Goal: Complete application form: Complete application form

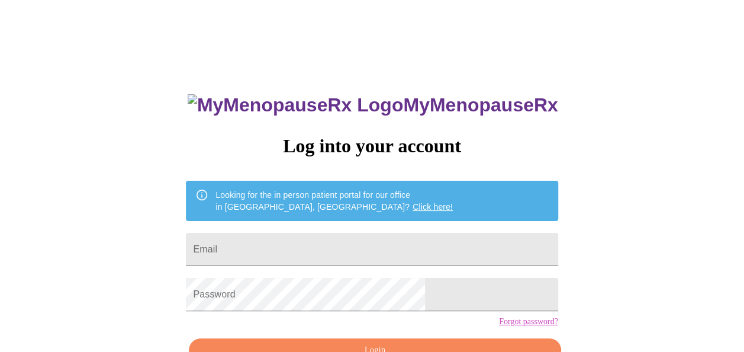
scroll to position [69, 0]
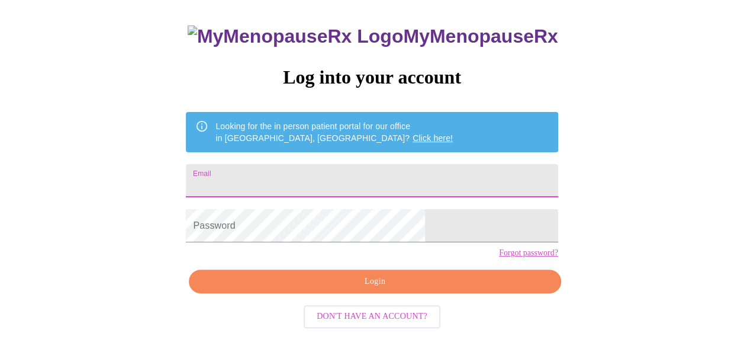
click at [359, 183] on input "Email" at bounding box center [372, 180] width 372 height 33
type input "[EMAIL_ADDRESS][DOMAIN_NAME]"
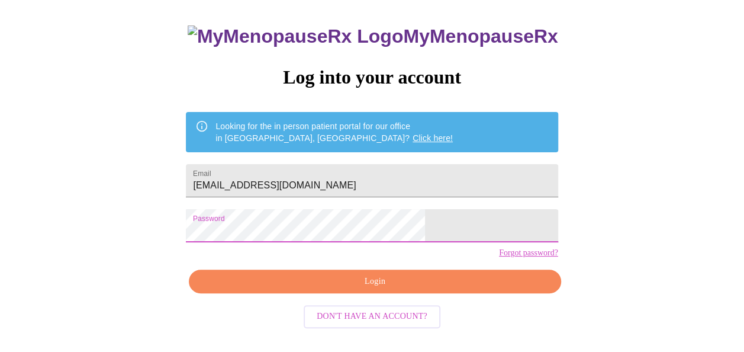
click at [406, 289] on span "Login" at bounding box center [374, 281] width 345 height 15
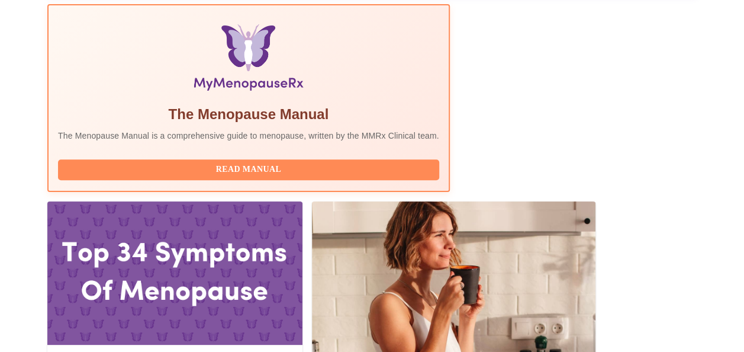
scroll to position [392, 0]
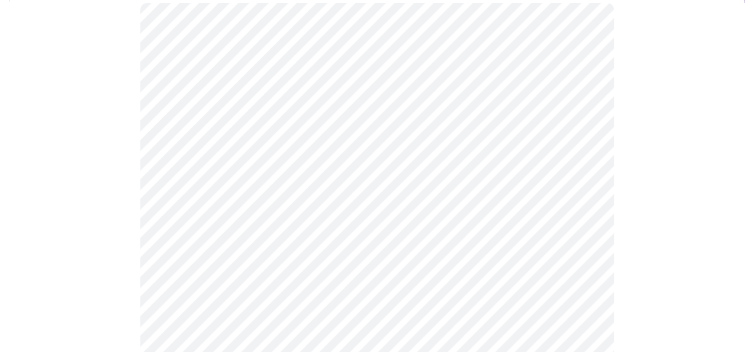
scroll to position [126, 0]
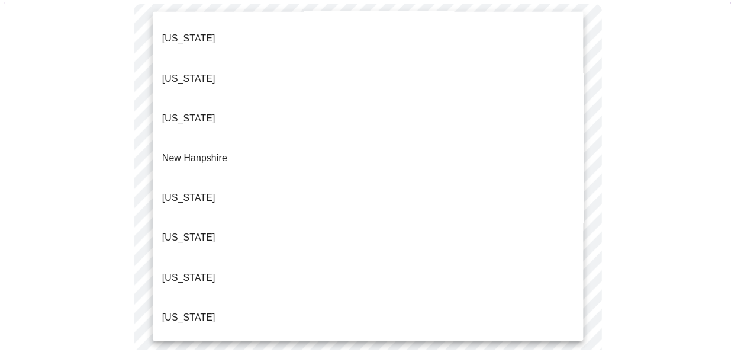
scroll to position [1005, 0]
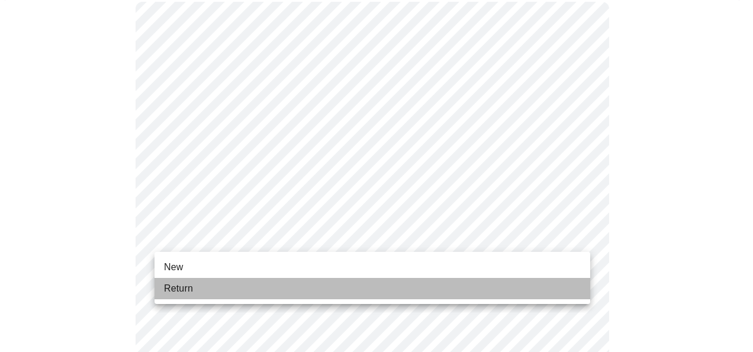
click at [285, 284] on li "Return" at bounding box center [373, 288] width 436 height 21
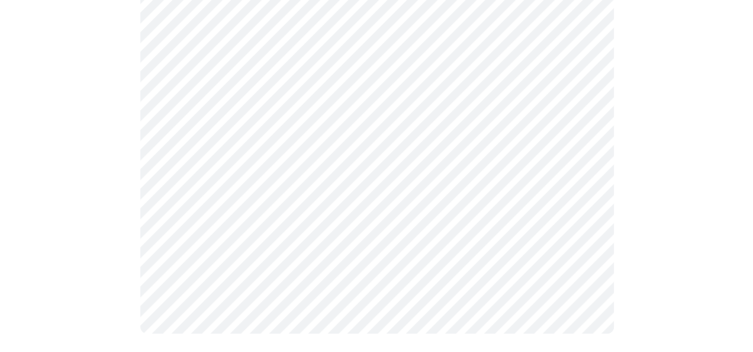
scroll to position [0, 0]
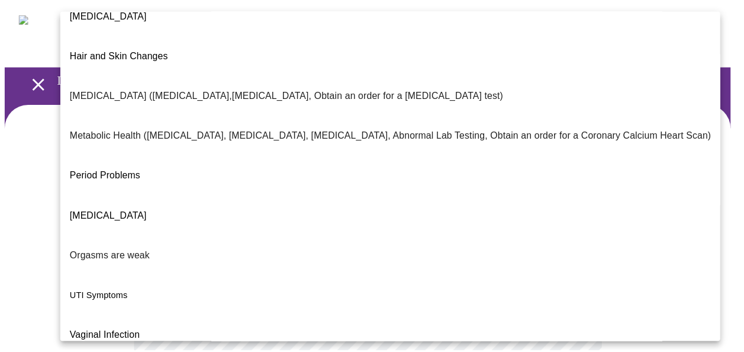
scroll to position [262, 0]
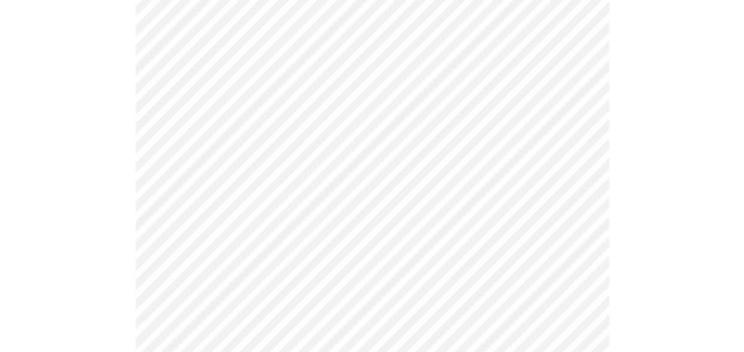
scroll to position [201, 0]
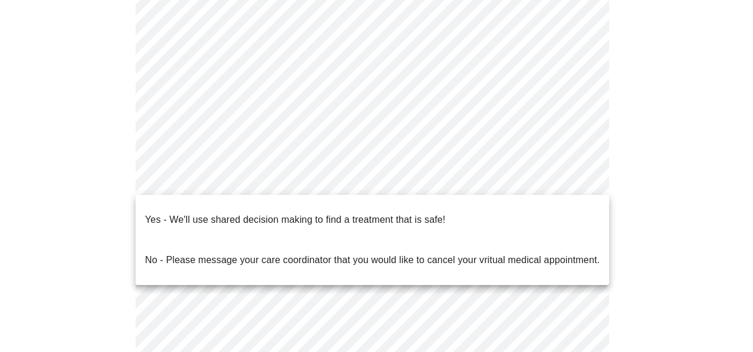
click at [501, 173] on body "MyMenopauseRx Appointments Messaging Labs Uploads Medications Community Refer a…" at bounding box center [377, 164] width 744 height 720
click at [451, 215] on li "Yes - We'll use shared decision making to find a treatment that is safe!" at bounding box center [373, 220] width 474 height 40
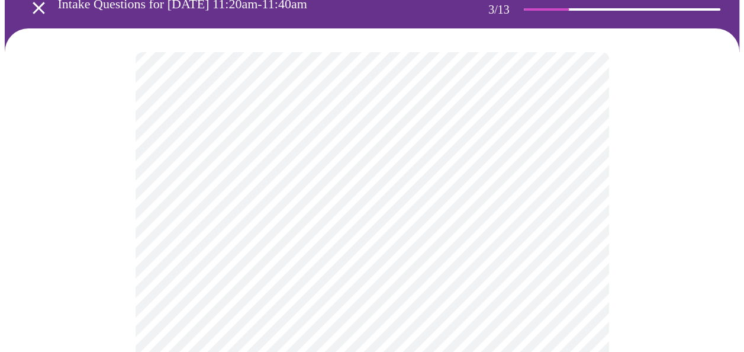
scroll to position [83, 0]
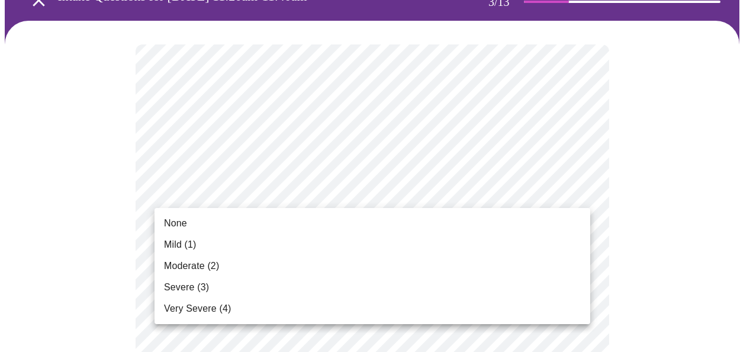
click at [436, 265] on li "Moderate (2)" at bounding box center [373, 265] width 436 height 21
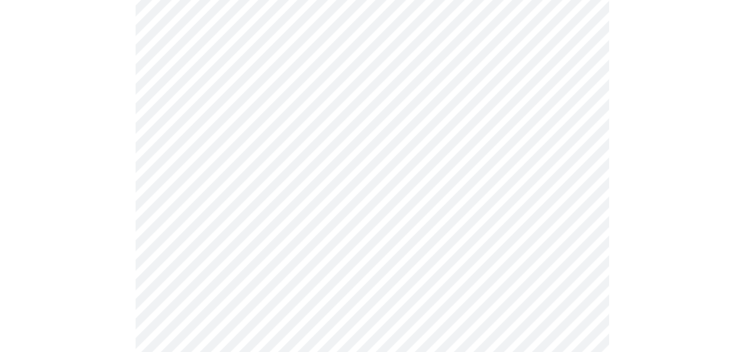
scroll to position [259, 0]
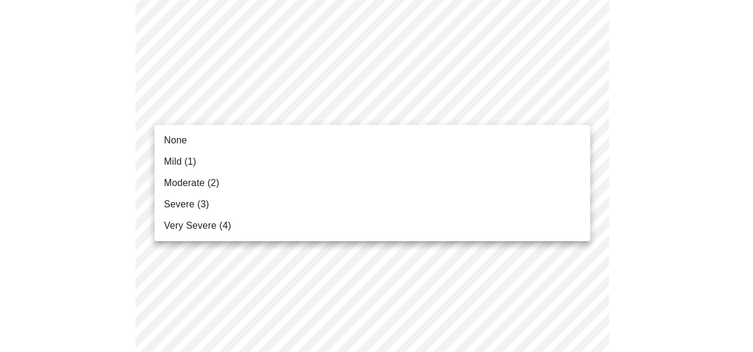
click at [419, 148] on li "None" at bounding box center [373, 140] width 436 height 21
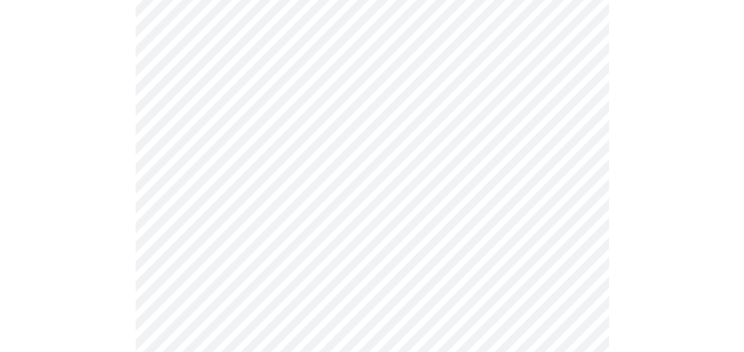
scroll to position [377, 0]
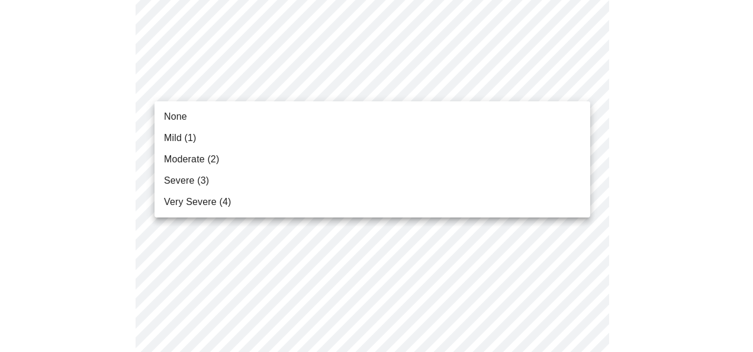
click at [377, 154] on li "Moderate (2)" at bounding box center [373, 159] width 436 height 21
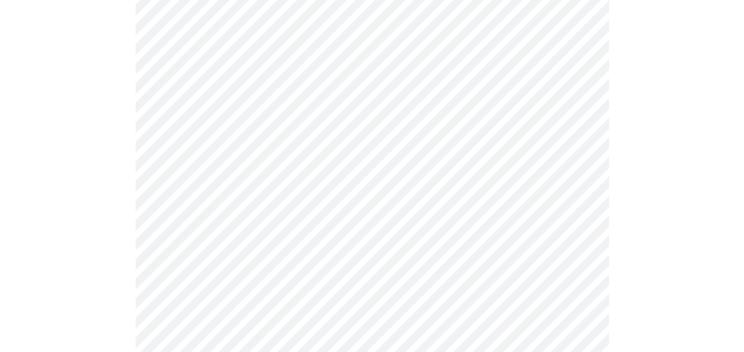
scroll to position [443, 0]
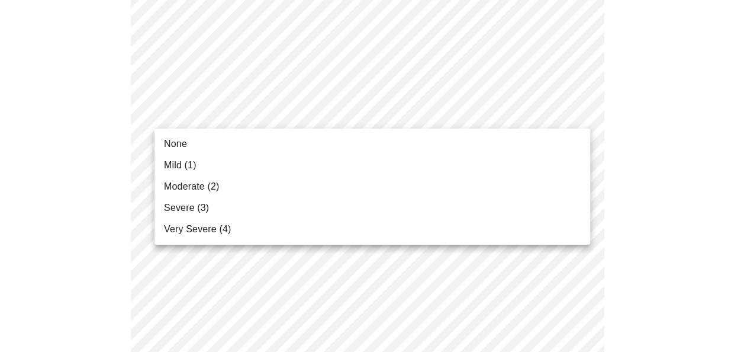
click at [388, 114] on body "MyMenopauseRx Appointments Messaging Labs Uploads Medications Community Refer a…" at bounding box center [372, 333] width 735 height 1542
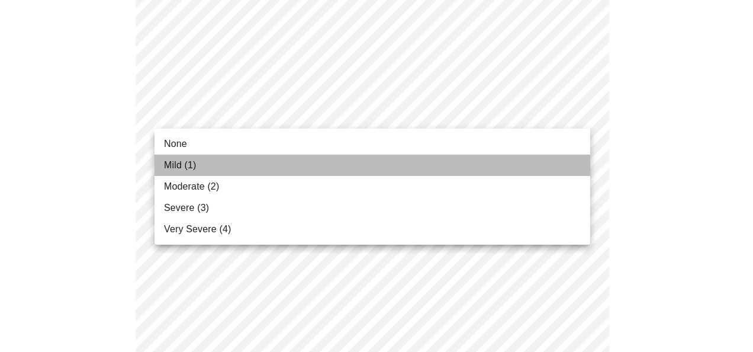
click at [339, 161] on li "Mild (1)" at bounding box center [373, 165] width 436 height 21
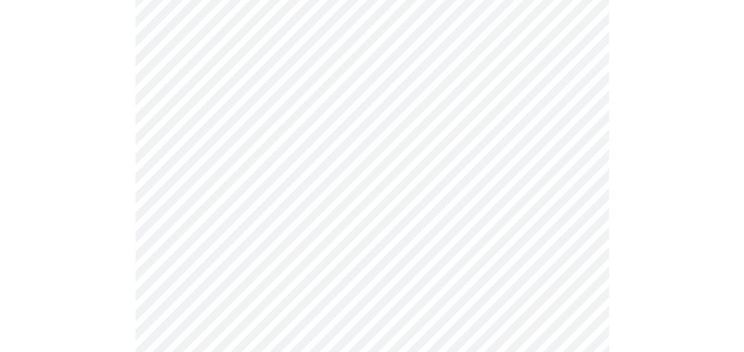
scroll to position [520, 0]
click at [348, 114] on body "MyMenopauseRx Appointments Messaging Labs Uploads Medications Community Refer a…" at bounding box center [372, 246] width 735 height 1525
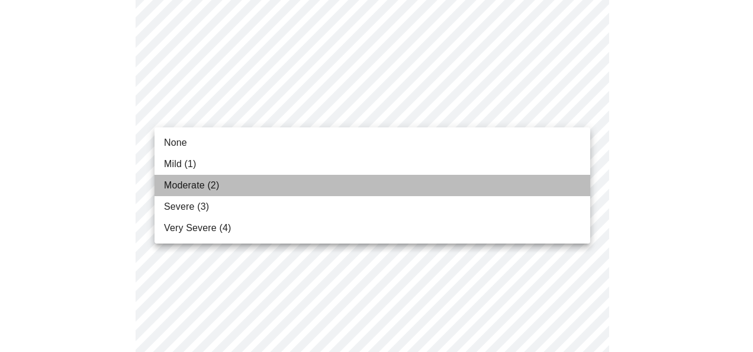
click at [326, 179] on li "Moderate (2)" at bounding box center [373, 185] width 436 height 21
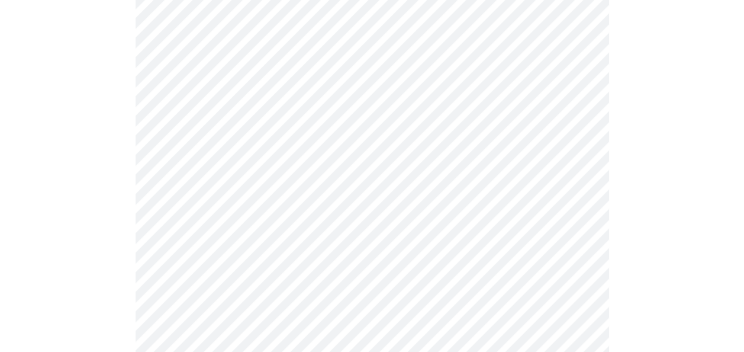
scroll to position [580, 0]
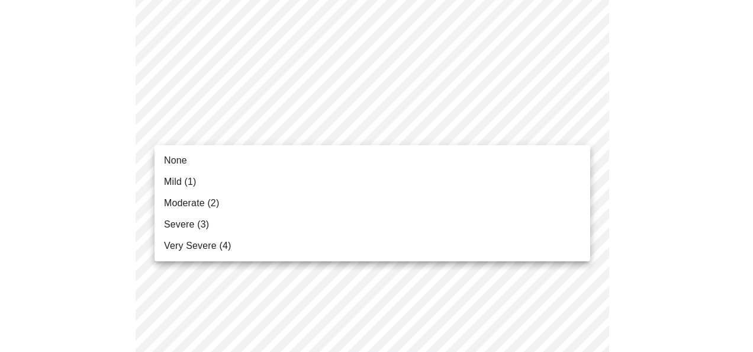
click at [319, 128] on body "MyMenopauseRx Appointments Messaging Labs Uploads Medications Community Refer a…" at bounding box center [377, 179] width 744 height 1508
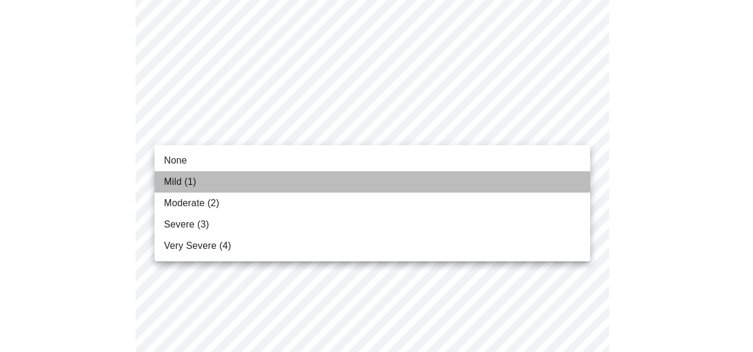
click at [304, 178] on li "Mild (1)" at bounding box center [373, 181] width 436 height 21
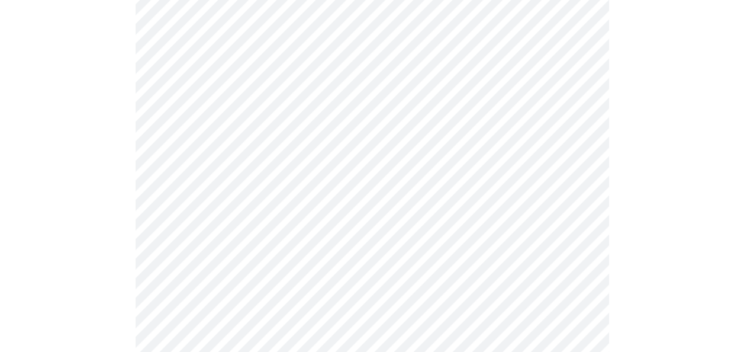
scroll to position [729, 0]
click at [330, 72] on body "MyMenopauseRx Appointments Messaging Labs Uploads Medications Community Refer a…" at bounding box center [372, 21] width 735 height 1492
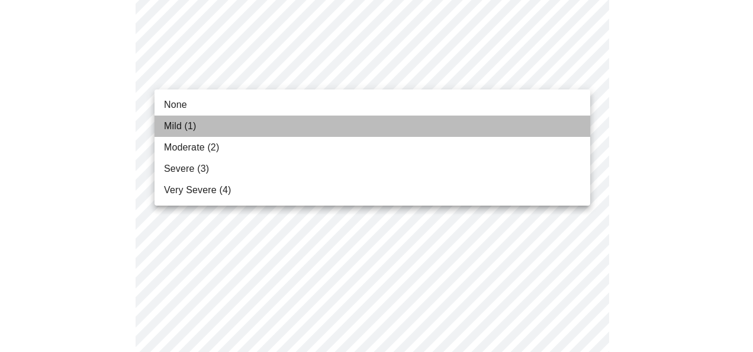
click at [301, 126] on li "Mild (1)" at bounding box center [373, 125] width 436 height 21
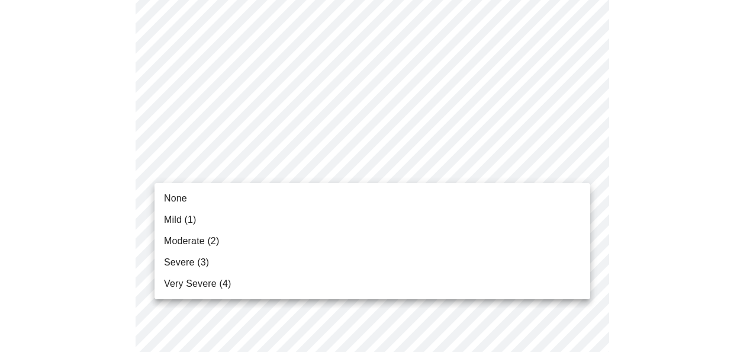
click at [307, 168] on body "MyMenopauseRx Appointments Messaging Labs Uploads Medications Community Refer a…" at bounding box center [377, 12] width 744 height 1475
click at [275, 227] on li "Mild (1)" at bounding box center [373, 219] width 436 height 21
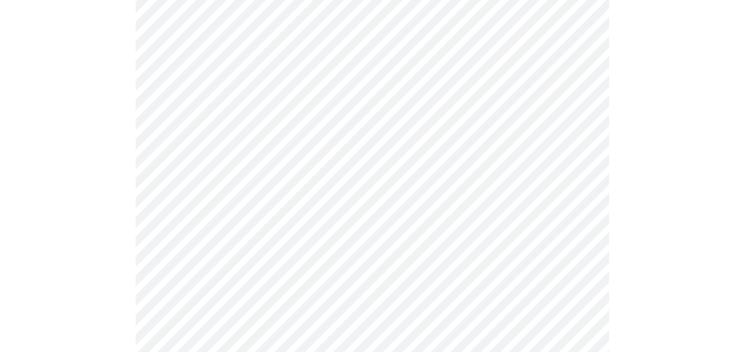
scroll to position [870, 0]
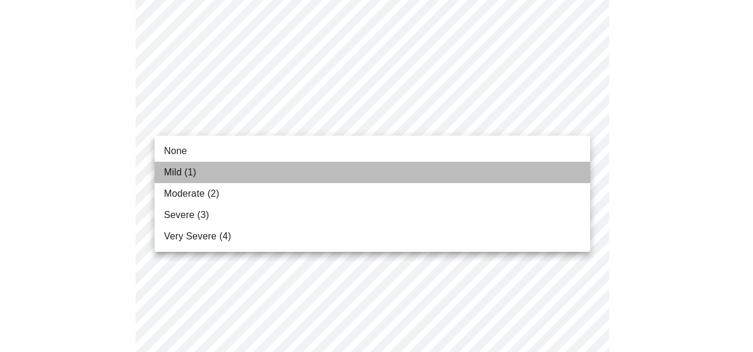
click at [268, 169] on li "Mild (1)" at bounding box center [373, 172] width 436 height 21
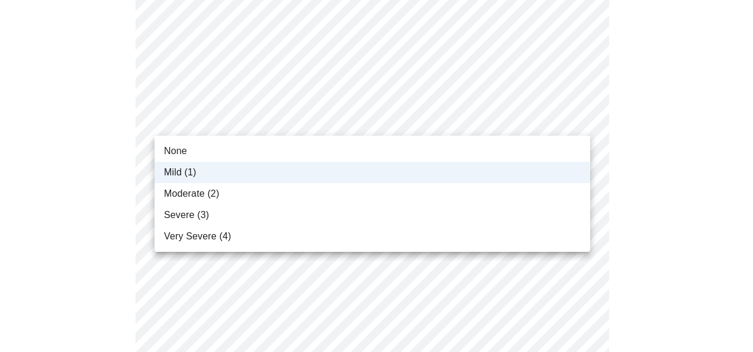
click at [260, 160] on li "None" at bounding box center [373, 150] width 436 height 21
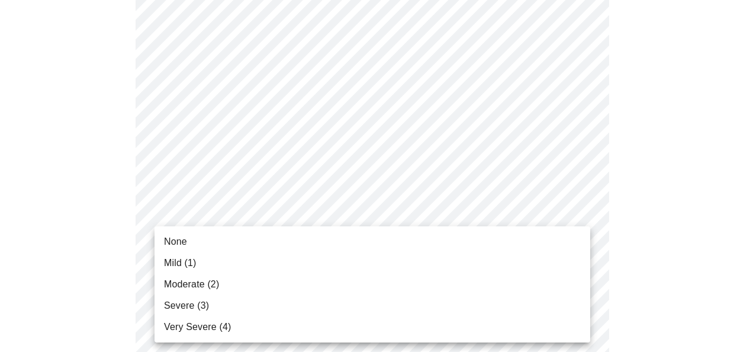
click at [292, 249] on li "None" at bounding box center [373, 241] width 436 height 21
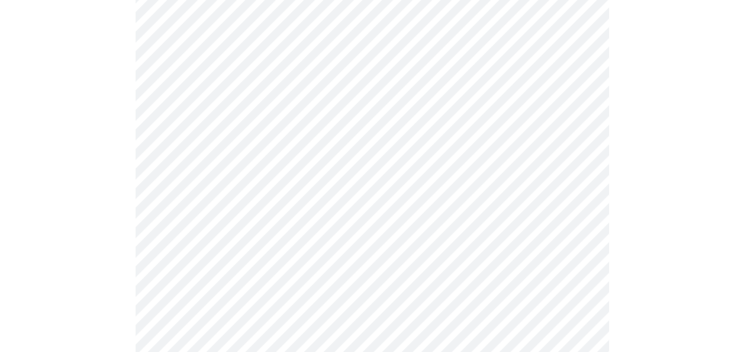
scroll to position [995, 0]
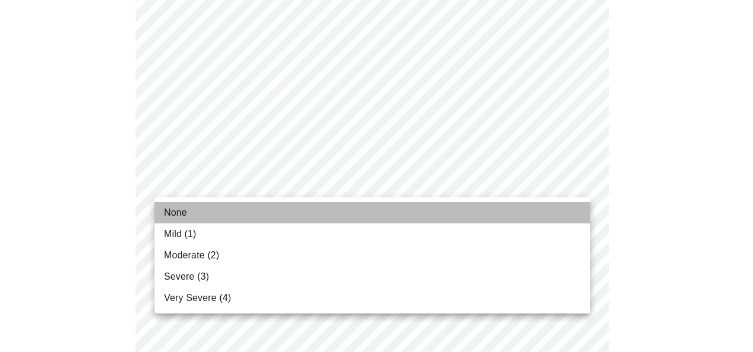
click at [294, 218] on li "None" at bounding box center [373, 212] width 436 height 21
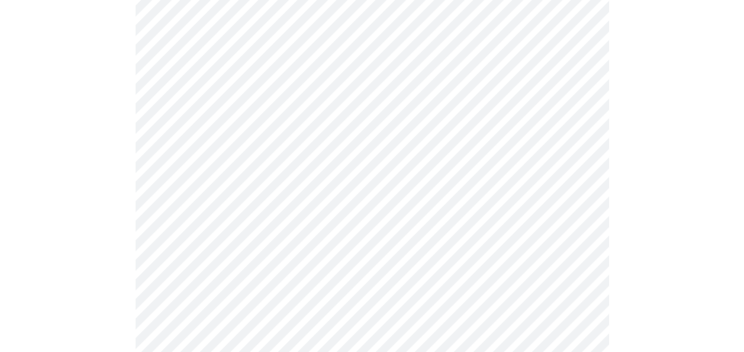
scroll to position [513, 0]
click at [452, 177] on body "MyMenopauseRx Appointments Messaging Labs Uploads Medications Community Refer a…" at bounding box center [377, 59] width 744 height 1136
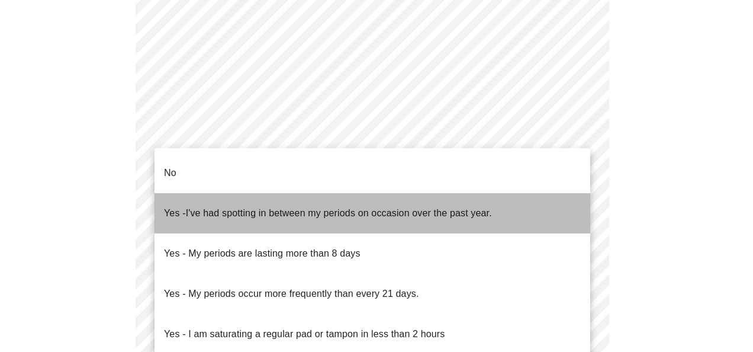
click at [444, 205] on span "Yes - I've had spotting in between my periods on occasion over the past year." at bounding box center [328, 213] width 328 height 33
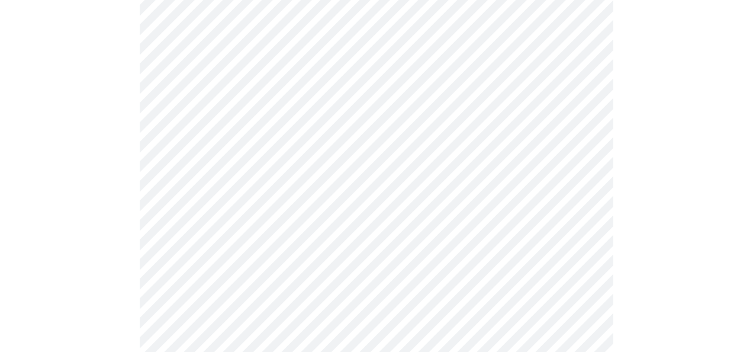
click at [413, 249] on body "MyMenopauseRx Appointments Messaging Labs Uploads Medications Community Refer a…" at bounding box center [377, 55] width 744 height 1129
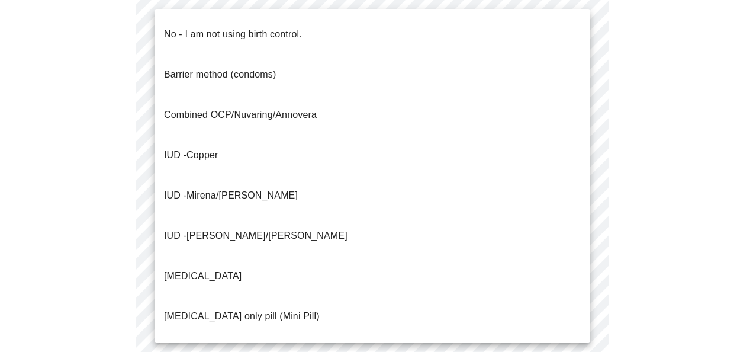
click at [425, 35] on li "No - I am not using birth control." at bounding box center [373, 34] width 436 height 40
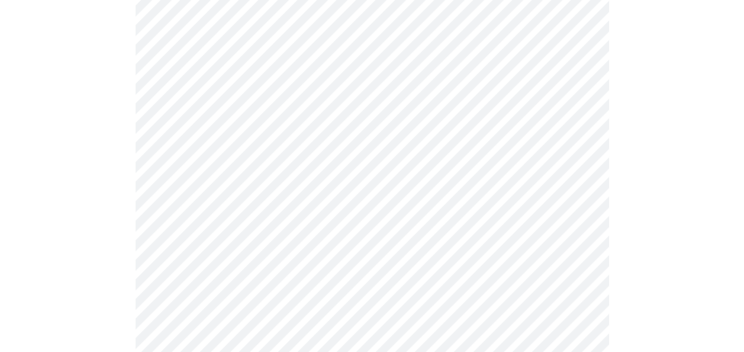
scroll to position [700, 0]
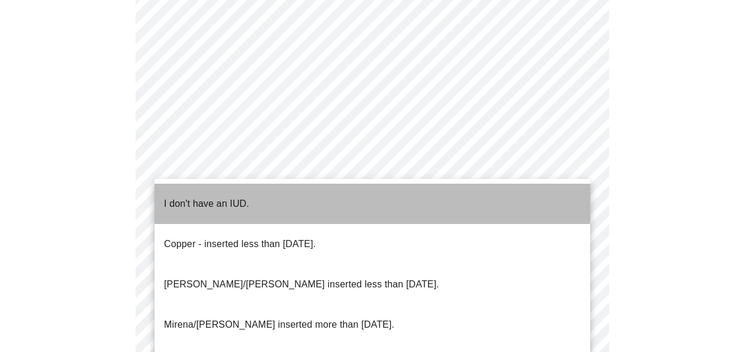
click at [364, 198] on li "I don't have an IUD." at bounding box center [373, 204] width 436 height 40
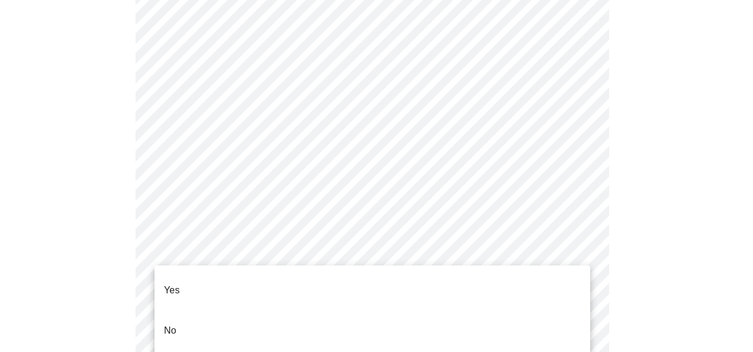
click at [343, 276] on li "Yes" at bounding box center [373, 290] width 436 height 40
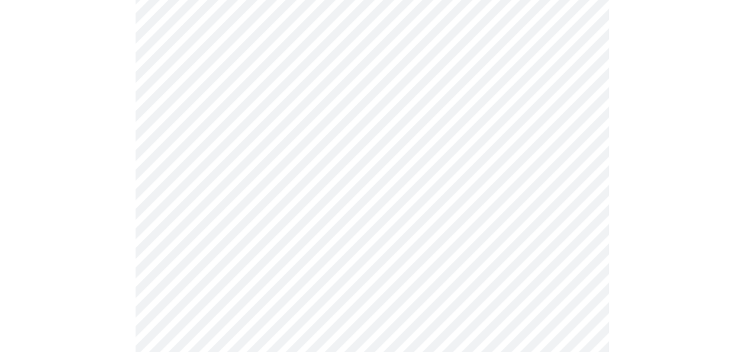
scroll to position [279, 0]
click at [518, 152] on body "MyMenopauseRx Appointments Messaging Labs Uploads Medications Community Refer a…" at bounding box center [377, 172] width 744 height 892
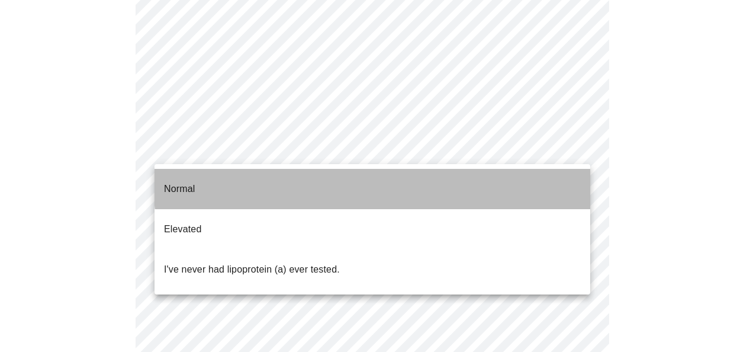
click at [503, 176] on li "Normal" at bounding box center [373, 189] width 436 height 40
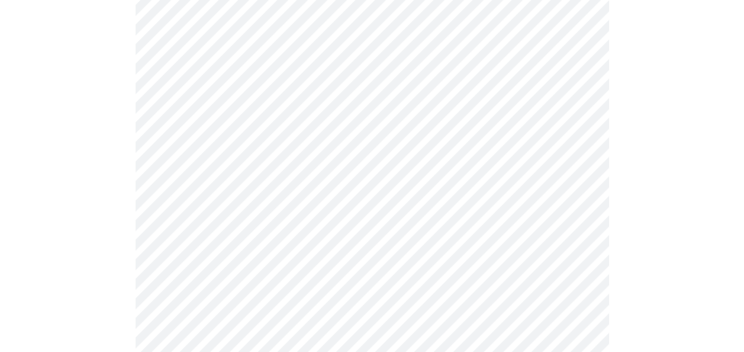
click at [516, 149] on body "MyMenopauseRx Appointments Messaging Labs Uploads Medications Community Refer a…" at bounding box center [372, 168] width 735 height 884
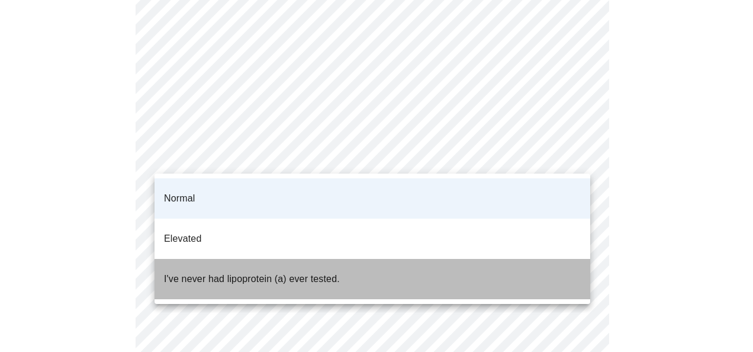
click at [469, 259] on li "I've never had lipoprotein (a) ever tested." at bounding box center [373, 279] width 436 height 40
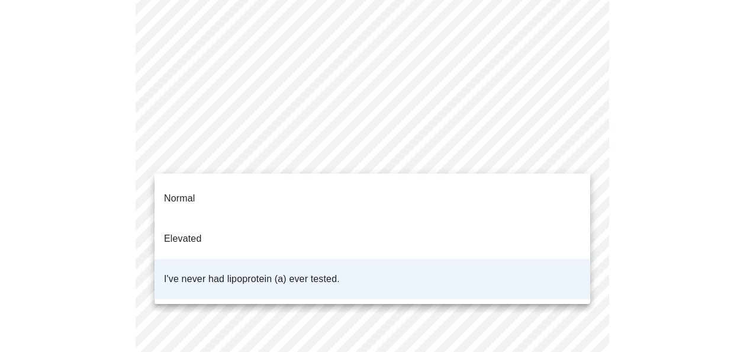
click at [482, 149] on body "MyMenopauseRx Appointments Messaging Labs Uploads Medications Community Refer a…" at bounding box center [377, 168] width 744 height 884
click at [448, 195] on li "Normal" at bounding box center [373, 198] width 436 height 40
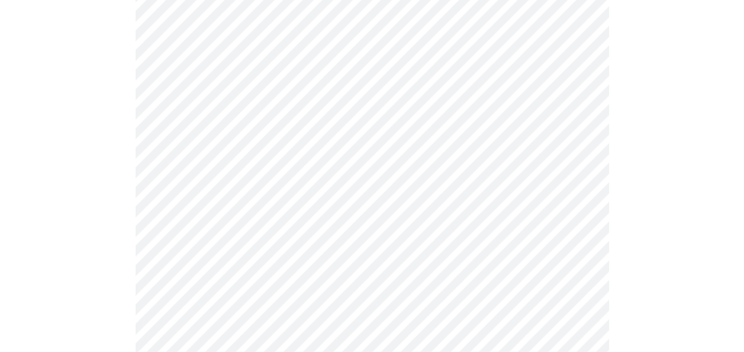
scroll to position [287, 0]
click at [429, 159] on body "MyMenopauseRx Appointments Messaging Labs Uploads Medications Community Refer a…" at bounding box center [377, 160] width 744 height 884
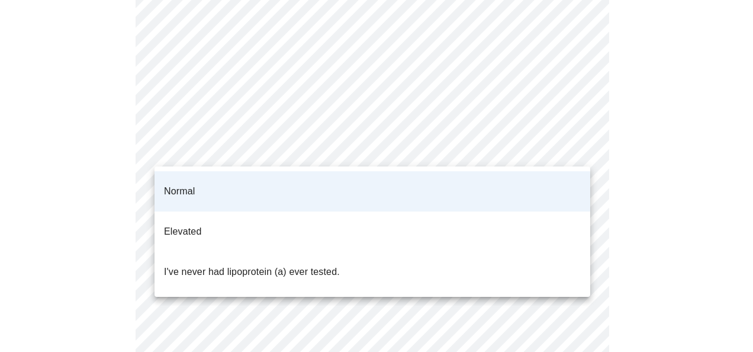
click at [382, 252] on li "I've never had lipoprotein (a) ever tested." at bounding box center [373, 272] width 436 height 40
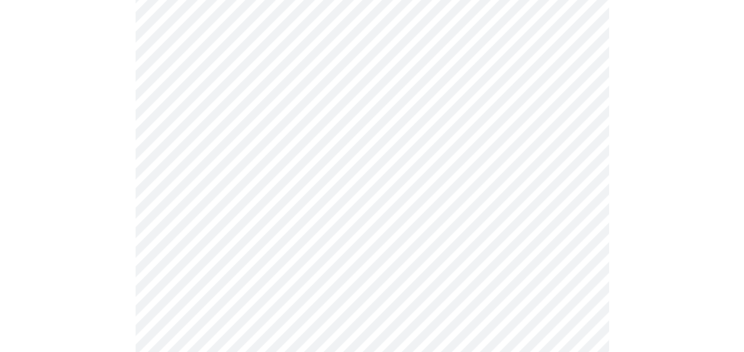
scroll to position [3165, 0]
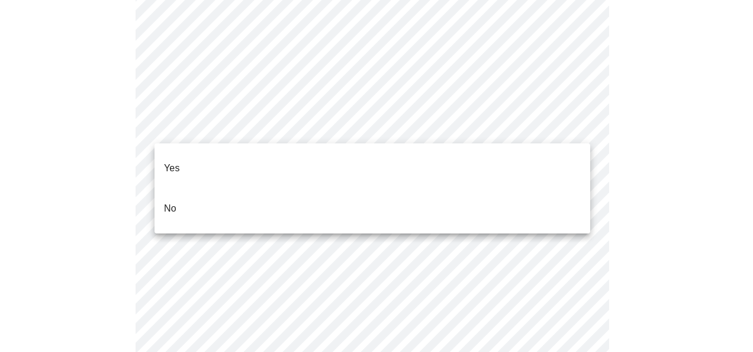
click at [384, 127] on div at bounding box center [376, 176] width 753 height 352
click at [348, 188] on li "No" at bounding box center [373, 208] width 436 height 40
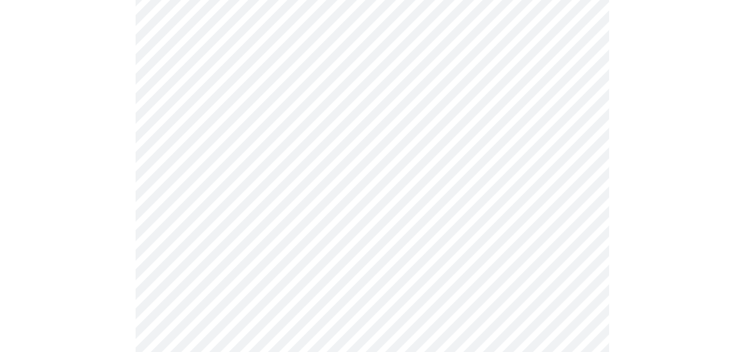
scroll to position [3361, 0]
